Goal: Use online tool/utility: Utilize a website feature to perform a specific function

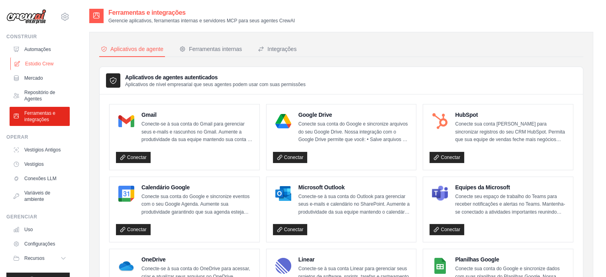
click at [35, 63] on font "Estúdio Crew" at bounding box center [39, 64] width 28 height 6
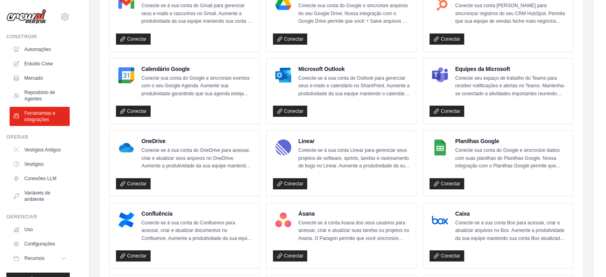
scroll to position [118, 0]
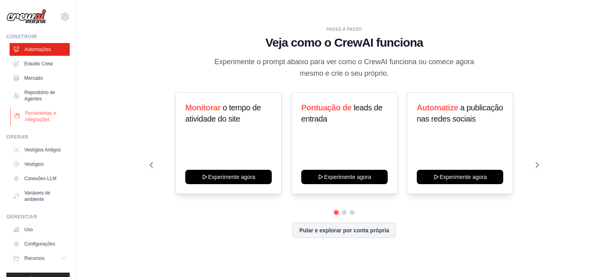
click at [32, 116] on font "Ferramentas e integrações" at bounding box center [46, 116] width 42 height 13
click at [34, 117] on font "Ferramentas e integrações" at bounding box center [40, 116] width 31 height 12
click at [41, 113] on font "Ferramentas e integrações" at bounding box center [40, 116] width 31 height 12
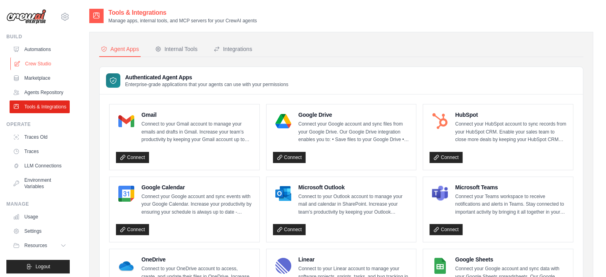
click at [41, 62] on link "Crew Studio" at bounding box center [40, 63] width 60 height 13
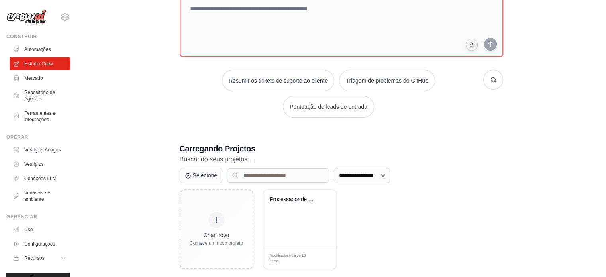
scroll to position [70, 0]
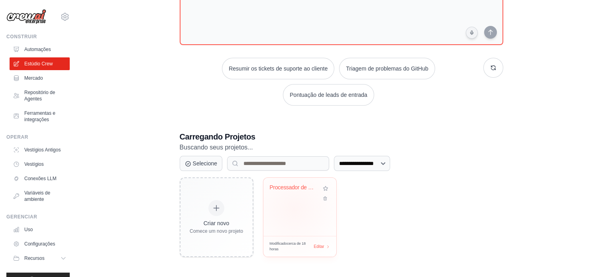
click at [294, 209] on div "Processador de Documentos Fiscais" at bounding box center [300, 207] width 73 height 58
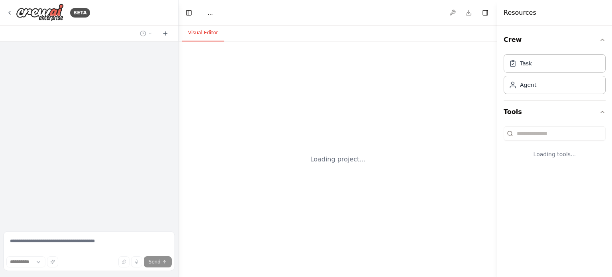
select select "****"
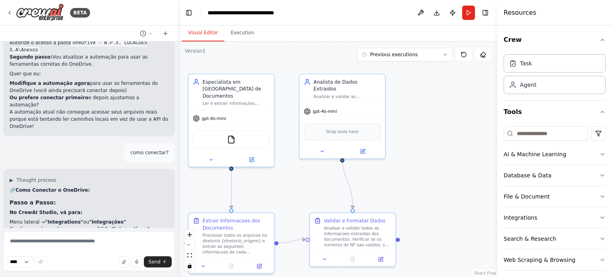
scroll to position [2575, 0]
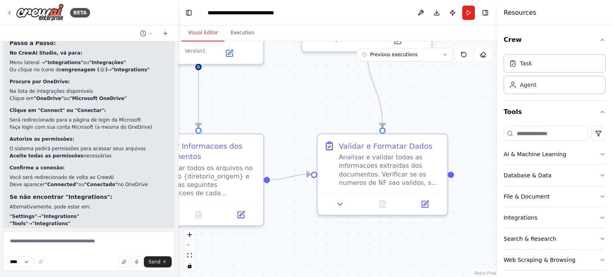
drag, startPoint x: 428, startPoint y: 217, endPoint x: 475, endPoint y: 130, distance: 99.5
click at [475, 130] on div ".deletable-edge-delete-btn { width: 20px; height: 20px; border: 0px solid #ffff…" at bounding box center [338, 159] width 319 height 236
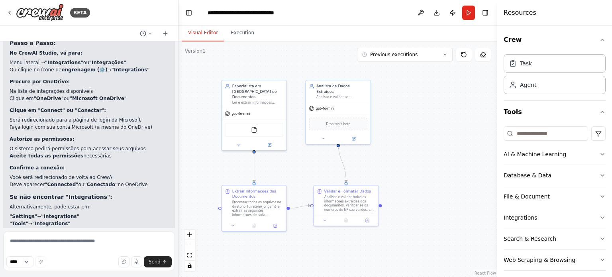
drag, startPoint x: 278, startPoint y: 100, endPoint x: 291, endPoint y: 157, distance: 59.0
click at [291, 157] on div ".deletable-edge-delete-btn { width: 20px; height: 20px; border: 0px solid #ffff…" at bounding box center [338, 159] width 319 height 236
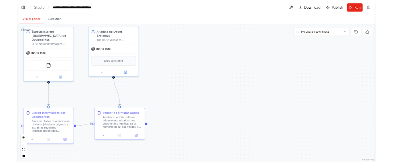
scroll to position [2564, 0]
